Goal: Navigation & Orientation: Find specific page/section

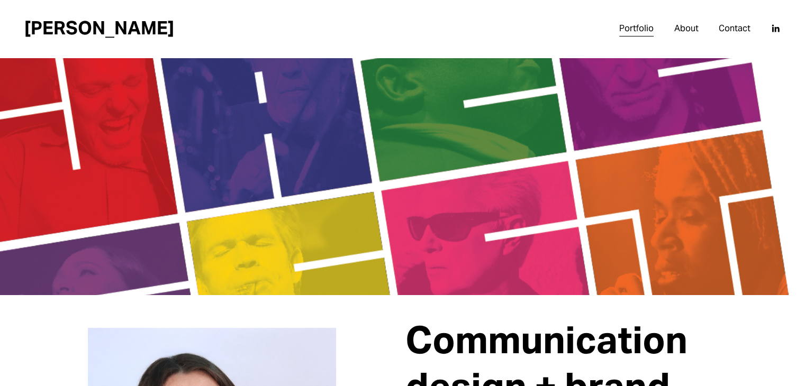
click at [683, 26] on link "About" at bounding box center [685, 28] width 24 height 17
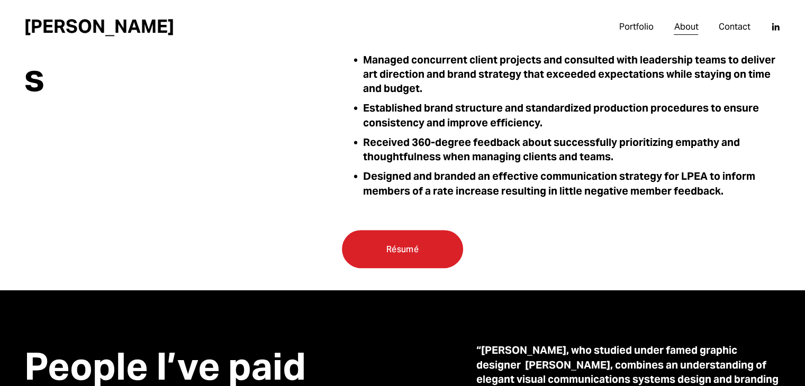
scroll to position [300, 0]
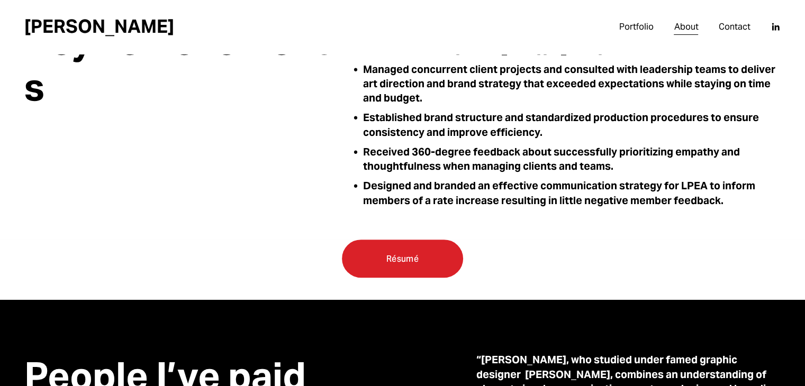
click at [737, 31] on link "Contact" at bounding box center [734, 27] width 32 height 17
